Goal: Information Seeking & Learning: Understand process/instructions

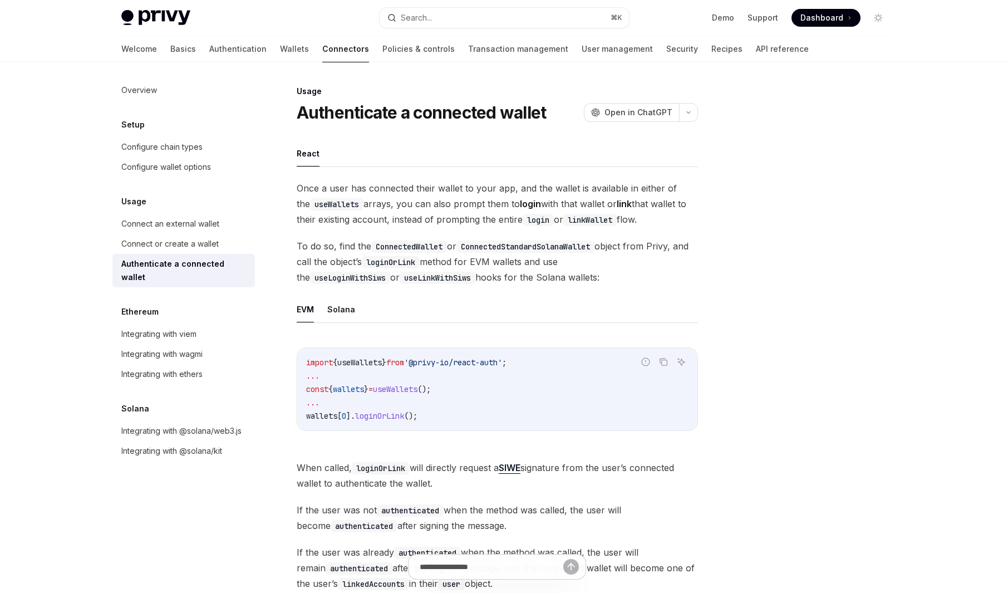
click at [840, 19] on span "Dashboard" at bounding box center [821, 17] width 43 height 11
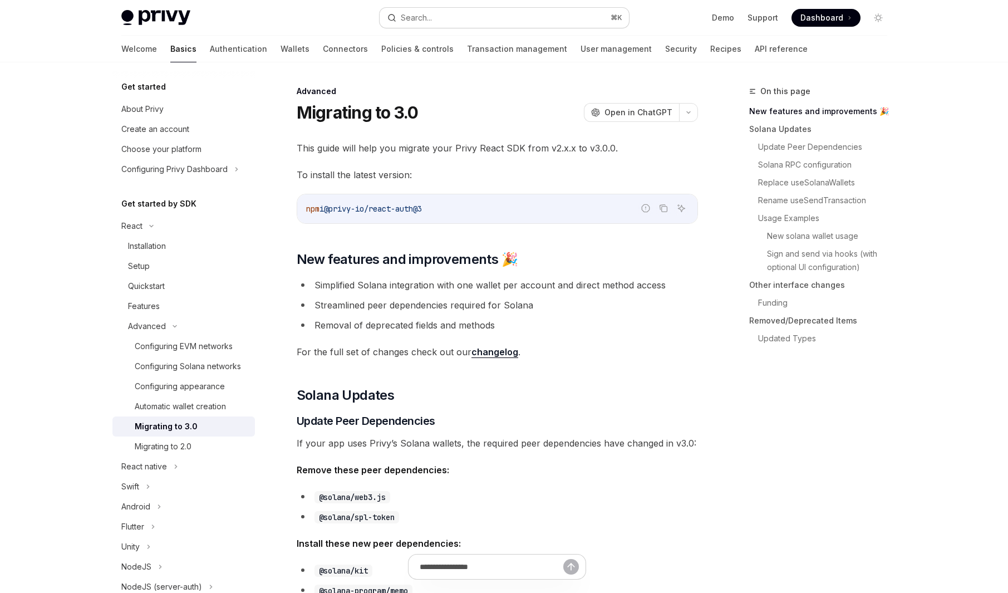
scroll to position [190, 0]
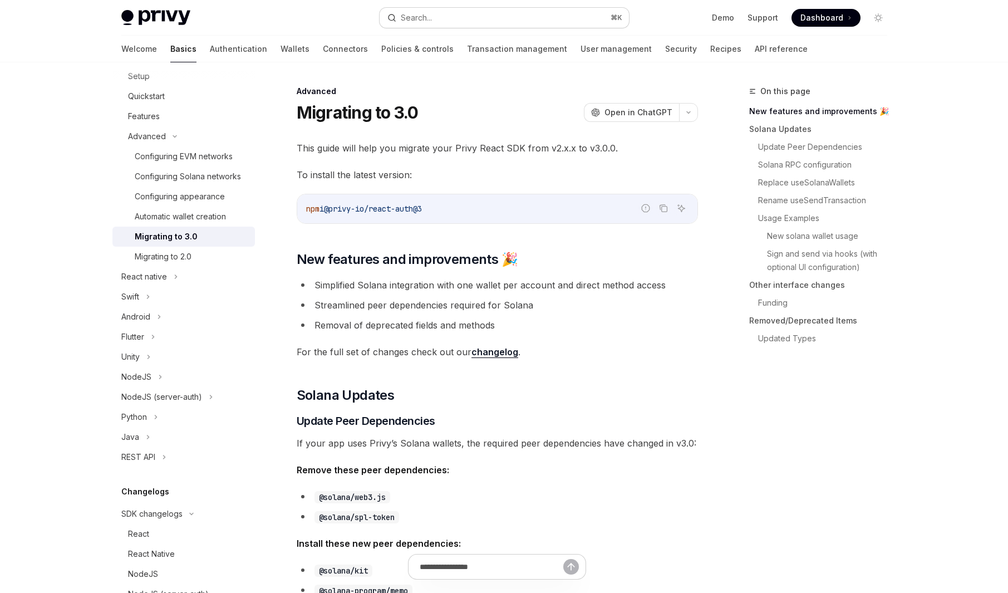
click at [421, 20] on div "Search..." at bounding box center [416, 17] width 31 height 13
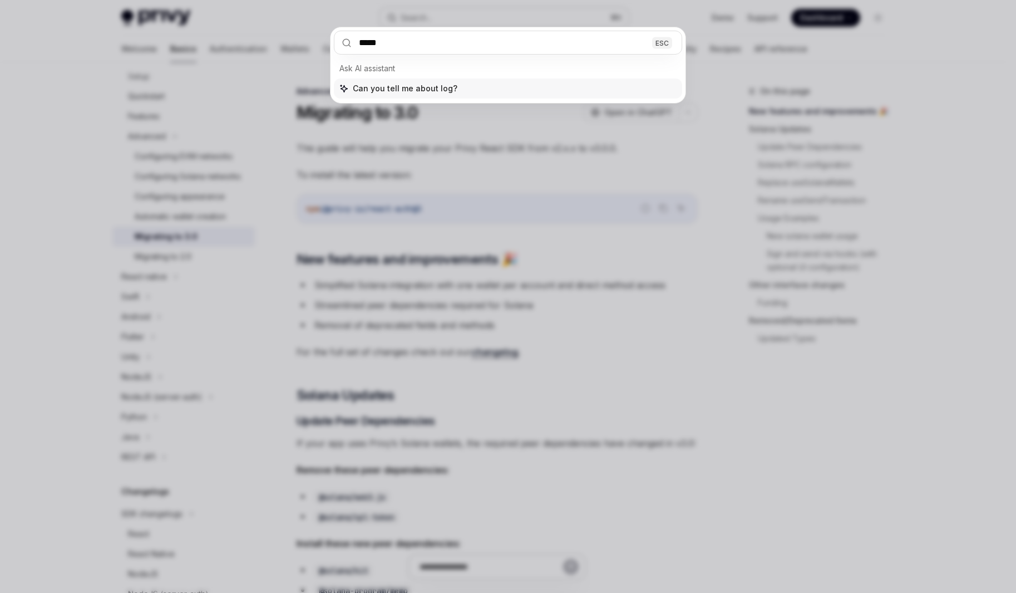
type input "******"
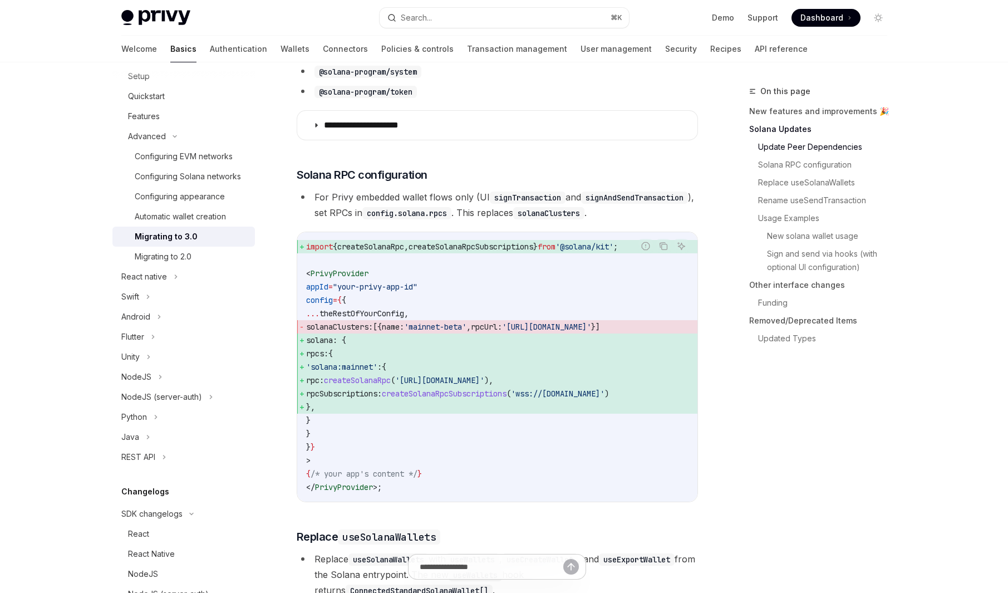
scroll to position [547, 0]
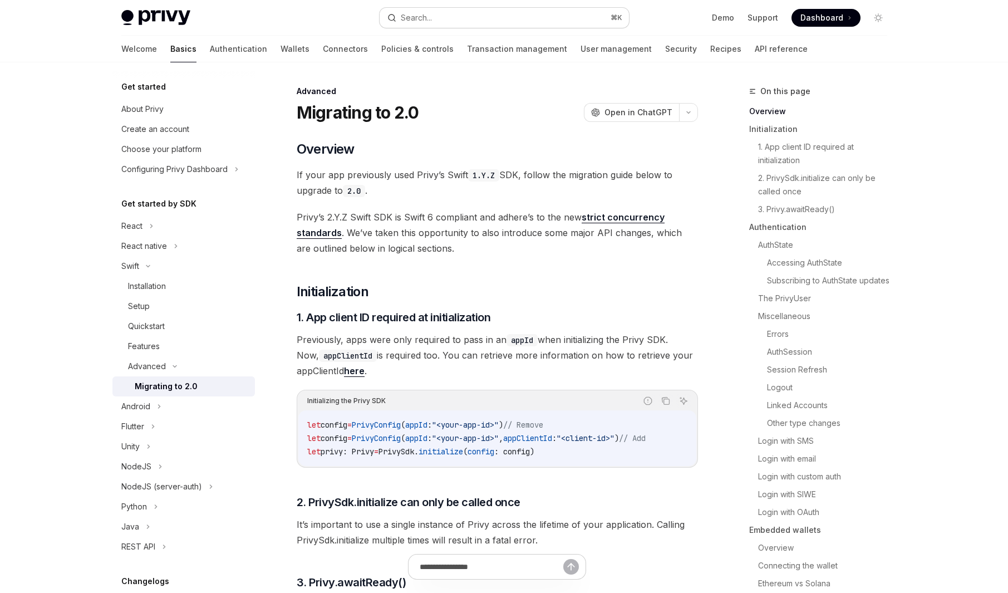
click at [421, 15] on div "Search..." at bounding box center [416, 17] width 31 height 13
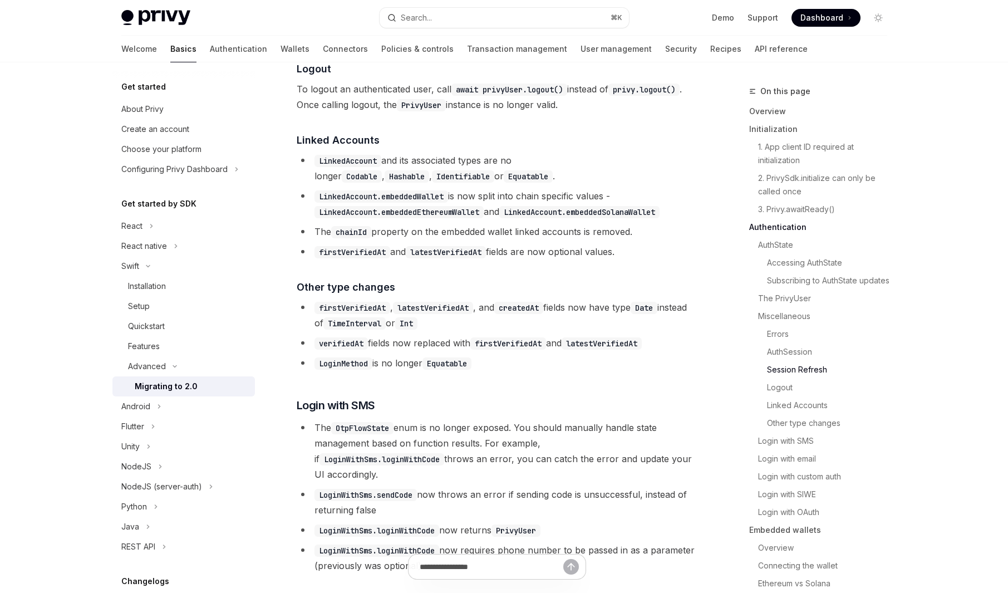
scroll to position [2243, 0]
click at [427, 21] on div "Search..." at bounding box center [416, 17] width 31 height 13
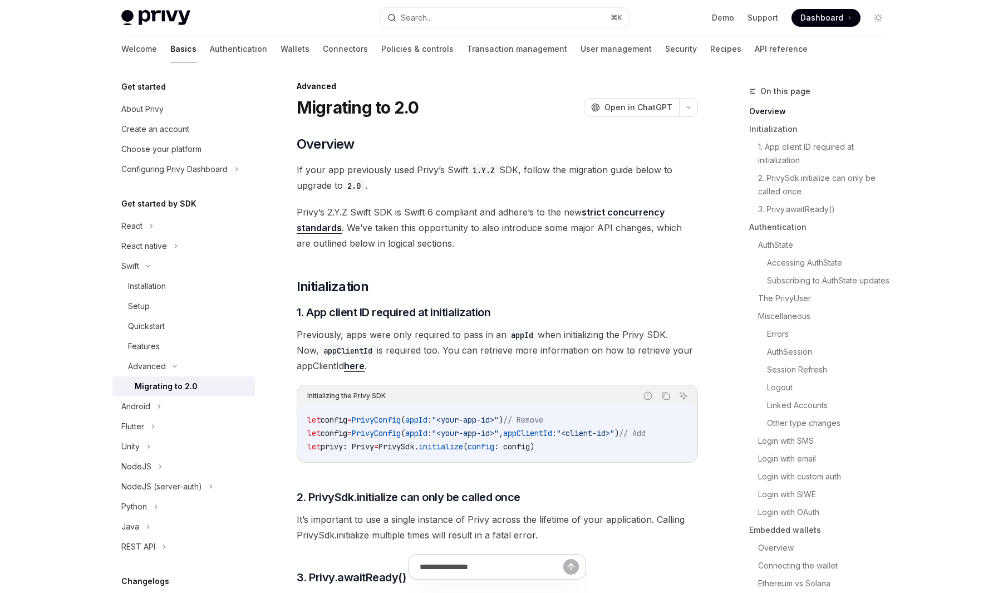
scroll to position [0, 0]
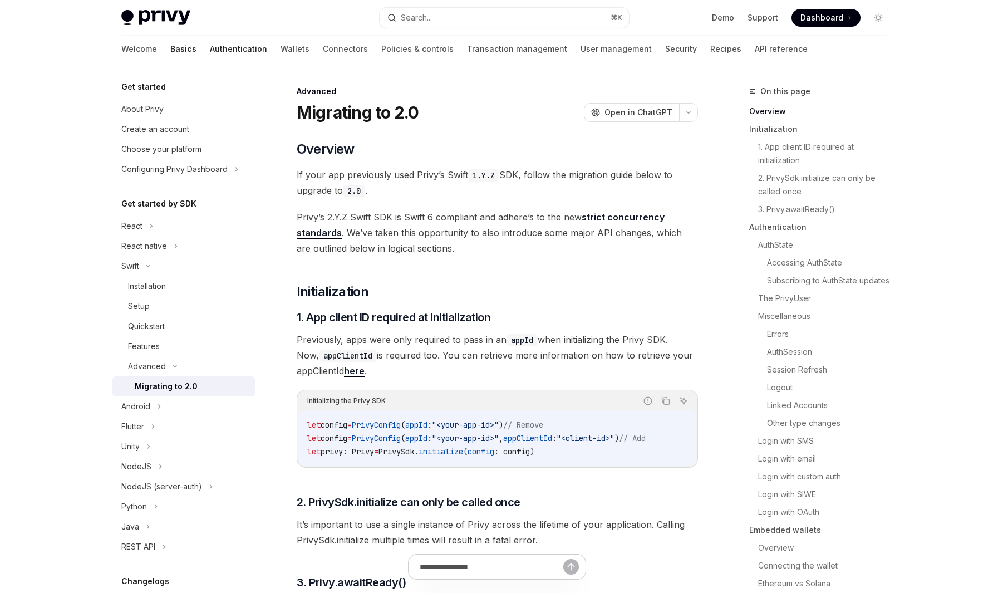
click at [210, 50] on link "Authentication" at bounding box center [238, 49] width 57 height 27
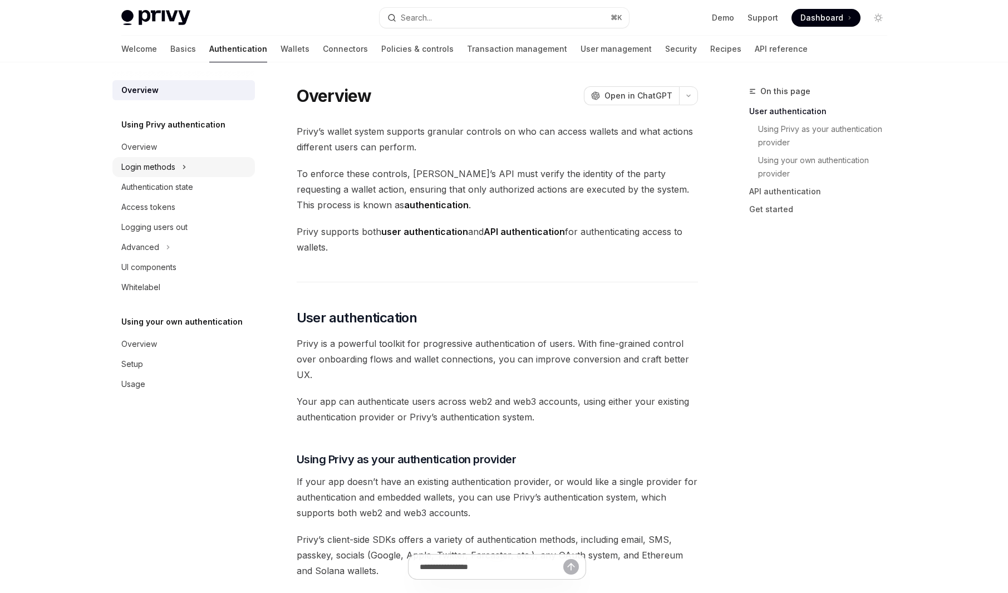
click at [166, 162] on div "Login methods" at bounding box center [148, 166] width 54 height 13
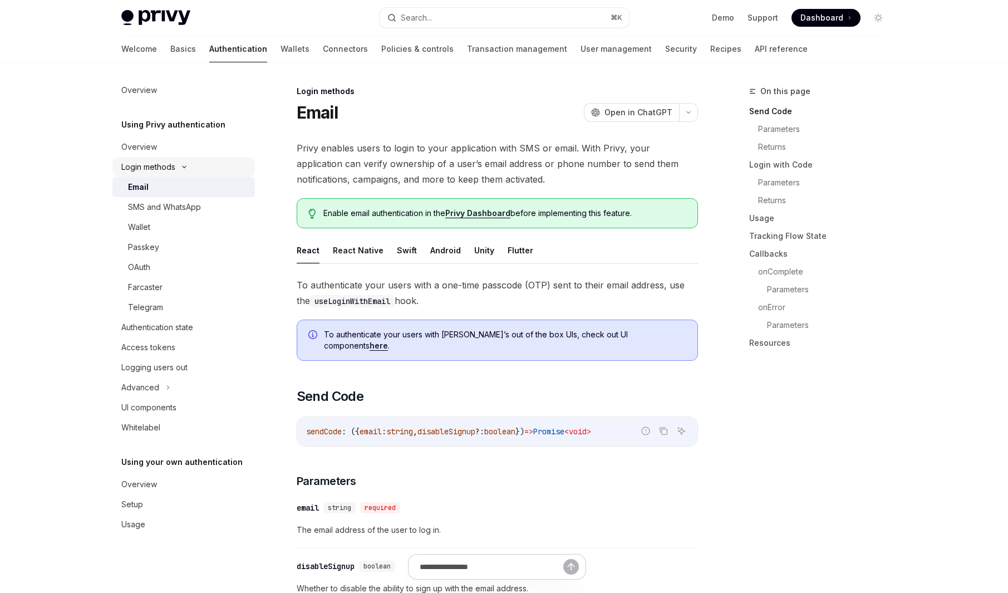
click at [166, 162] on div "Login methods" at bounding box center [148, 166] width 54 height 13
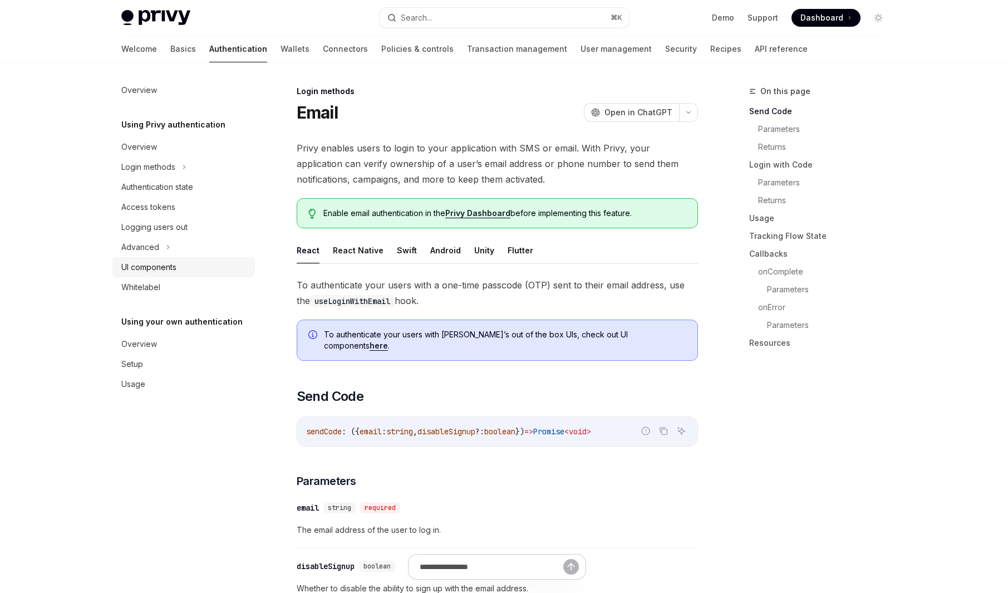
click at [160, 268] on div "UI components" at bounding box center [148, 266] width 55 height 13
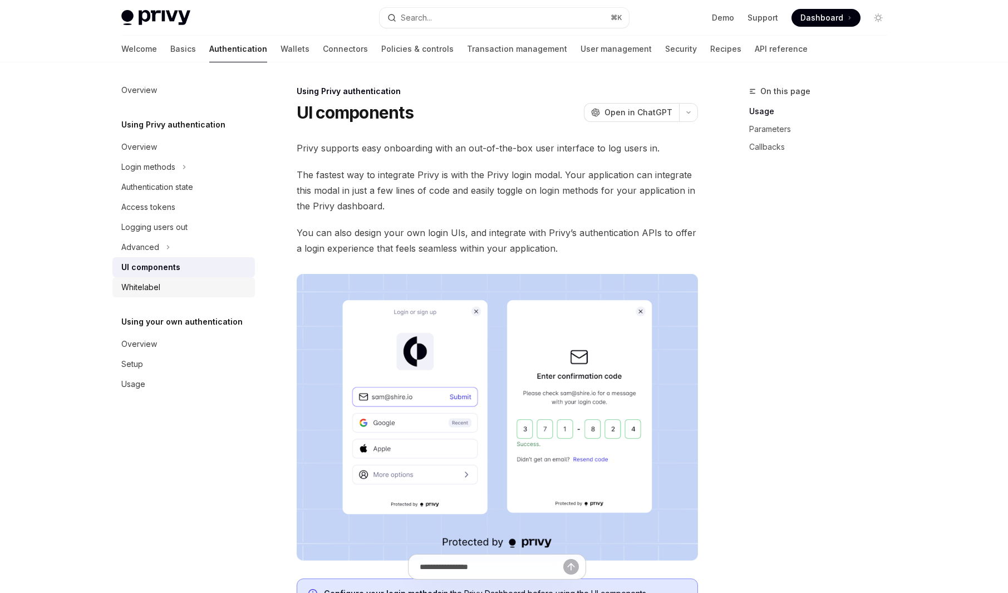
click at [166, 287] on div "Whitelabel" at bounding box center [184, 287] width 127 height 13
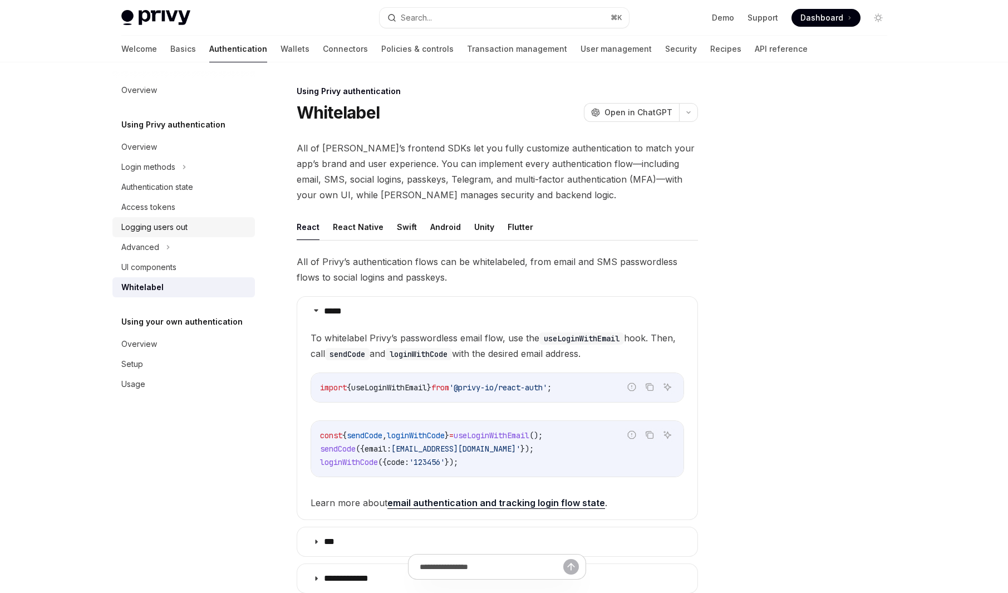
click at [165, 229] on div "Logging users out" at bounding box center [154, 226] width 66 height 13
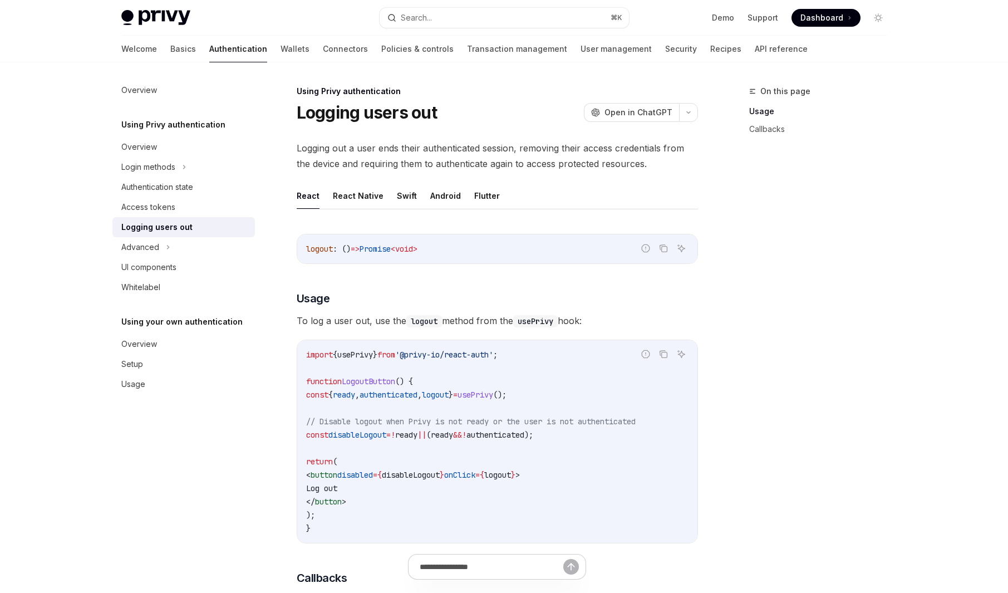
click at [449, 393] on span "logout" at bounding box center [435, 395] width 27 height 10
copy span "logout"
click at [581, 46] on link "User management" at bounding box center [616, 49] width 71 height 27
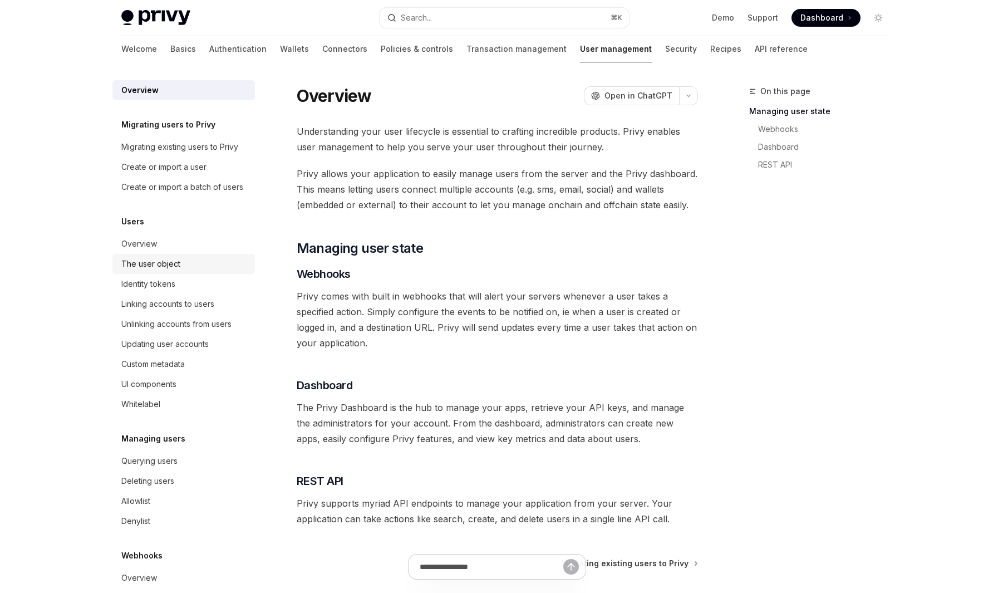
click at [153, 271] on div "The user object" at bounding box center [150, 263] width 59 height 13
type textarea "*"
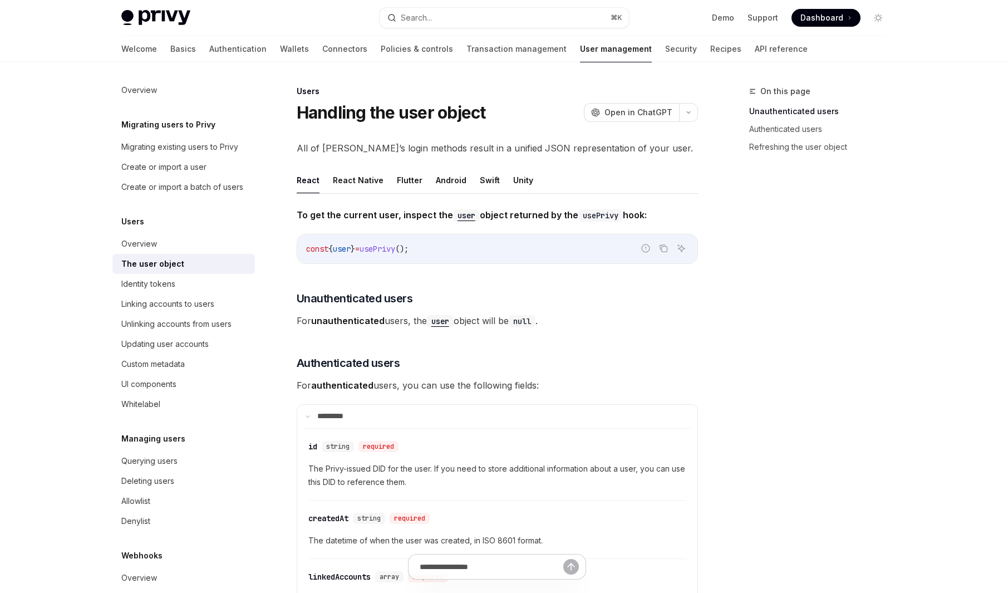
click at [351, 247] on span "user" at bounding box center [342, 249] width 18 height 10
copy span "user"
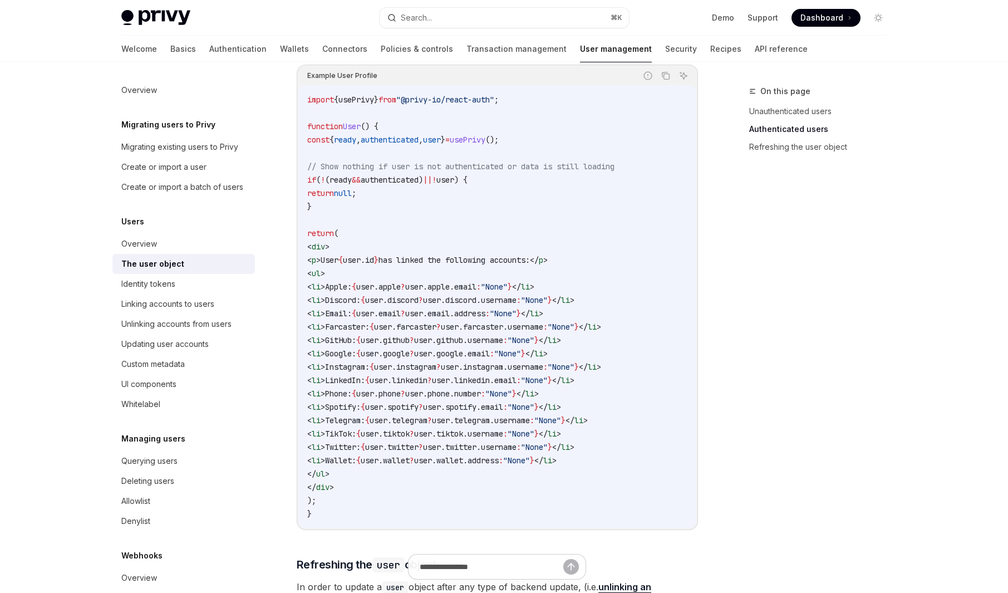
scroll to position [994, 0]
